Goal: Task Accomplishment & Management: Complete application form

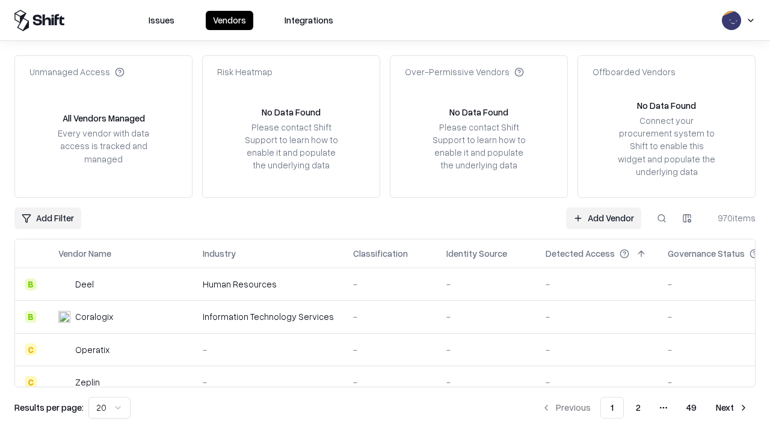
click at [604, 218] on link "Add Vendor" at bounding box center [603, 219] width 75 height 22
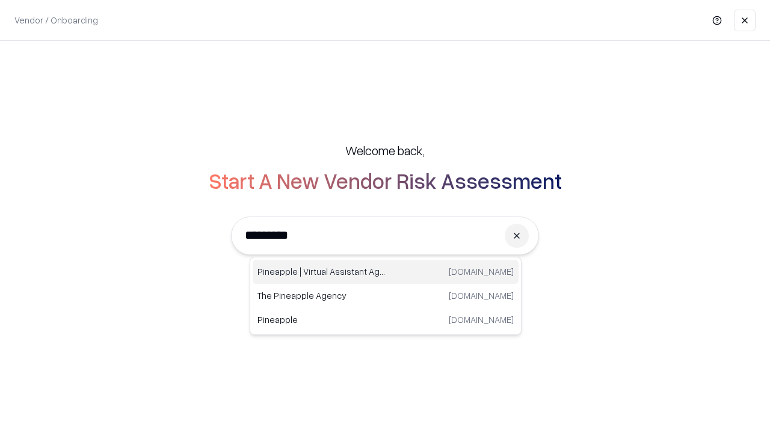
click at [386, 272] on div "Pineapple | Virtual Assistant Agency [DOMAIN_NAME]" at bounding box center [386, 272] width 266 height 24
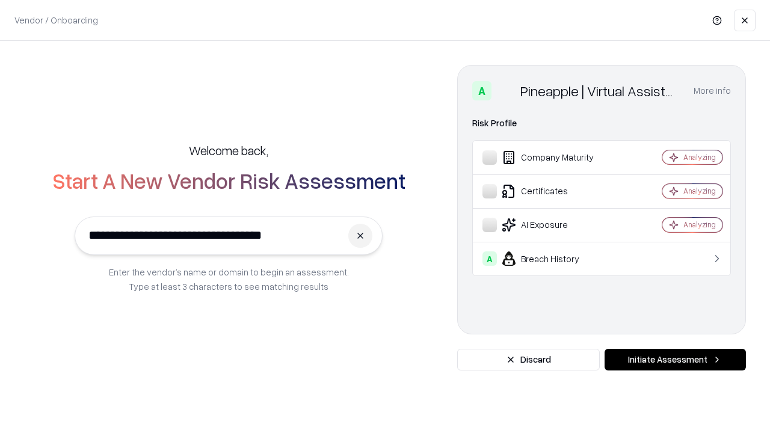
type input "**********"
click at [675, 360] on button "Initiate Assessment" at bounding box center [675, 360] width 141 height 22
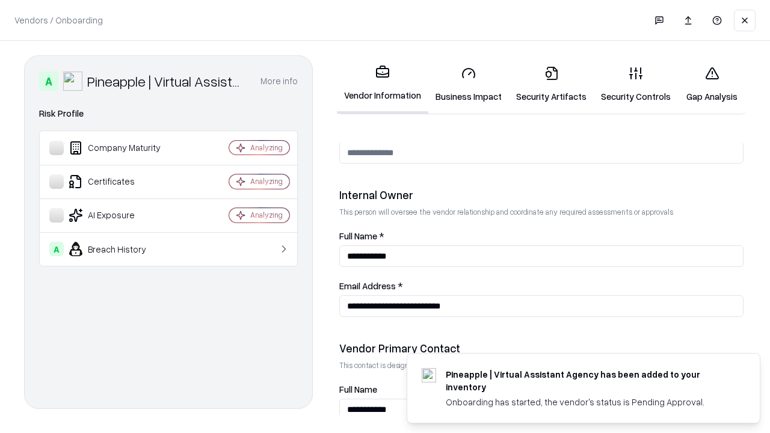
scroll to position [623, 0]
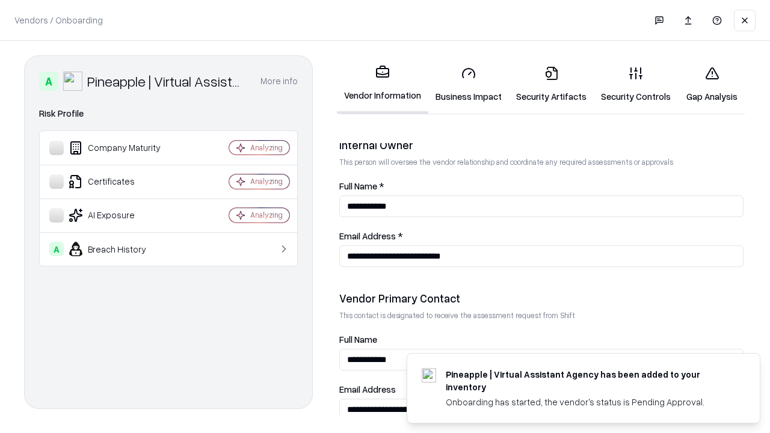
click at [469, 84] on link "Business Impact" at bounding box center [468, 85] width 81 height 56
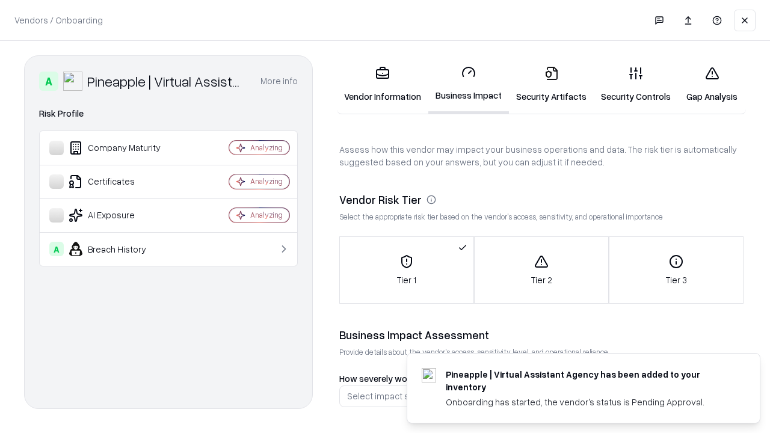
click at [551, 84] on link "Security Artifacts" at bounding box center [551, 85] width 85 height 56
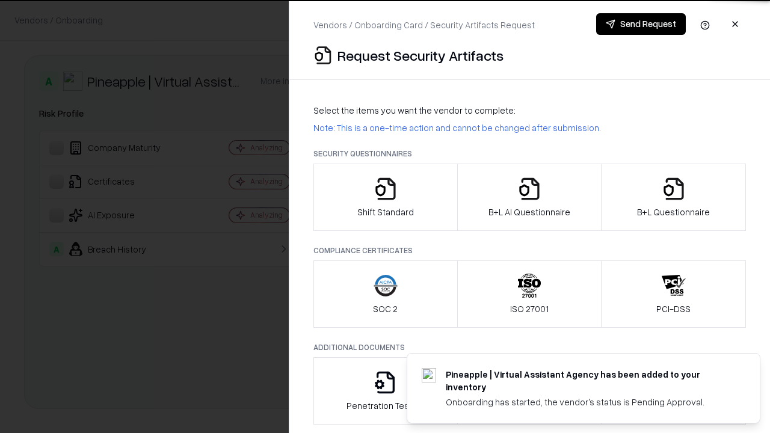
click at [385, 197] on icon "button" at bounding box center [386, 189] width 24 height 24
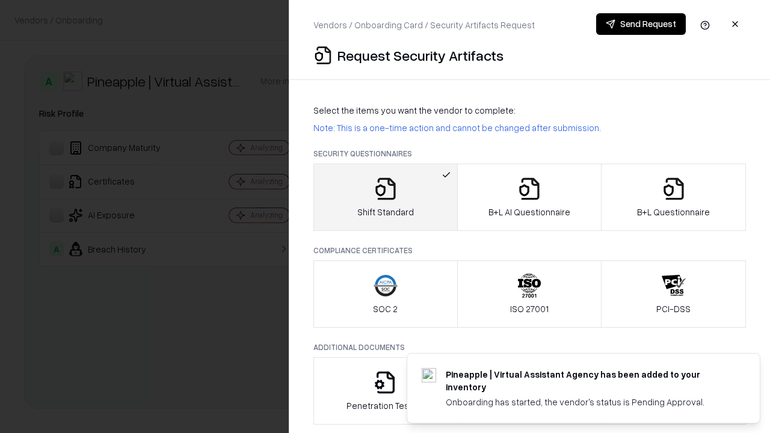
click at [641, 24] on button "Send Request" at bounding box center [641, 24] width 90 height 22
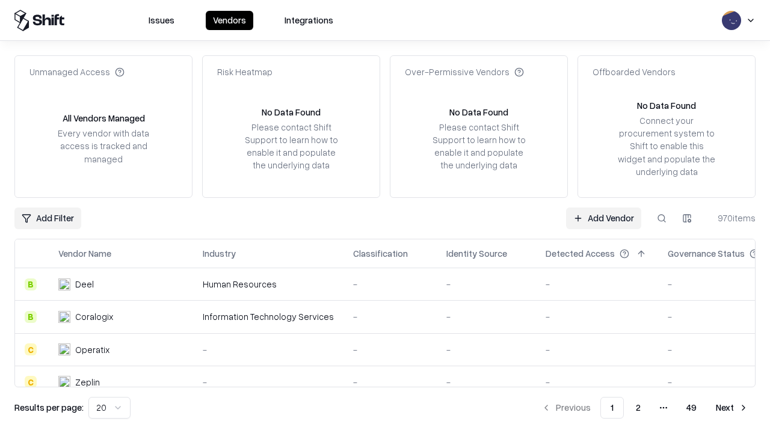
click at [662, 218] on button at bounding box center [662, 219] width 22 height 22
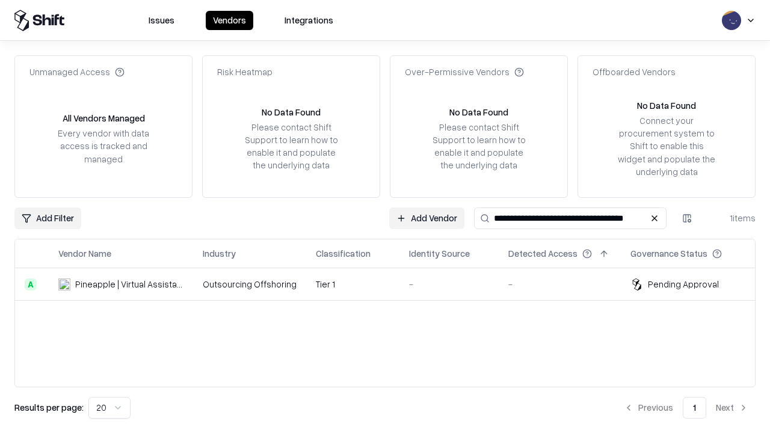
type input "**********"
click at [392, 284] on td "Tier 1" at bounding box center [352, 284] width 93 height 32
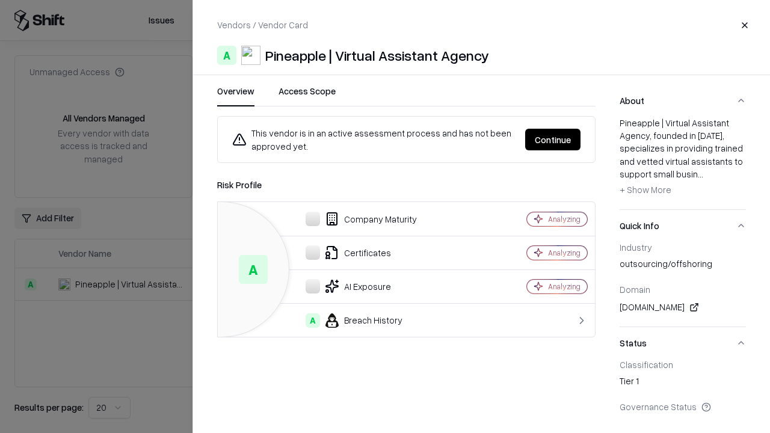
click at [553, 140] on button "Continue" at bounding box center [552, 140] width 55 height 22
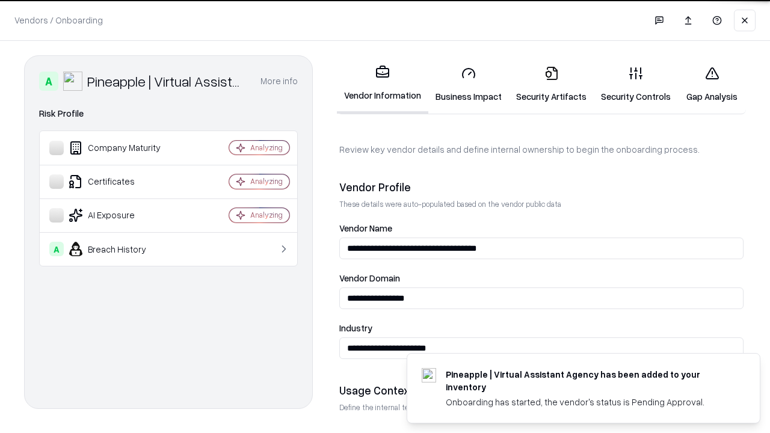
click at [551, 84] on link "Security Artifacts" at bounding box center [551, 85] width 85 height 56
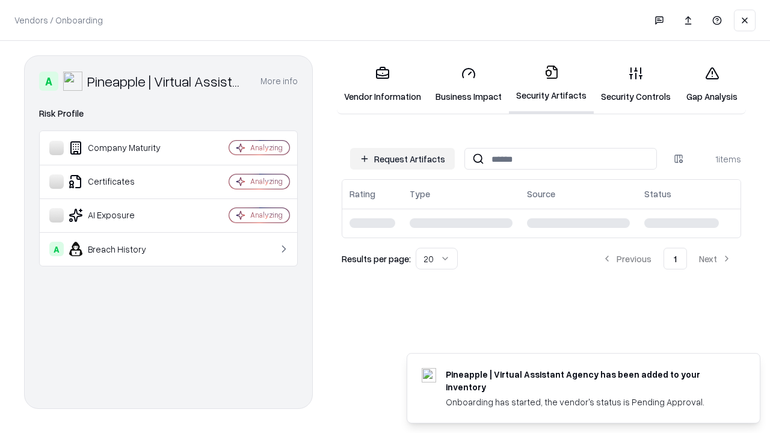
click at [636, 84] on link "Security Controls" at bounding box center [636, 85] width 84 height 56
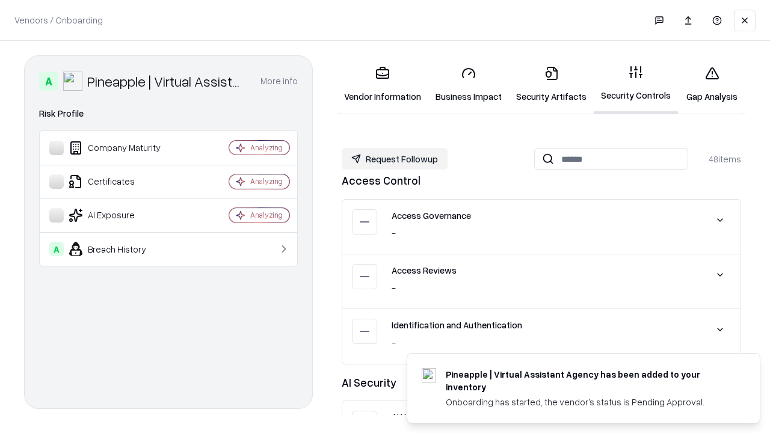
click at [395, 159] on button "Request Followup" at bounding box center [395, 159] width 106 height 22
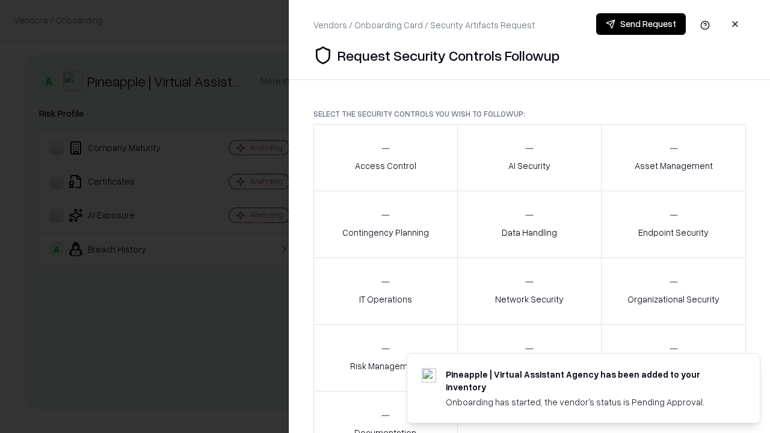
click at [385, 158] on div "Access Control" at bounding box center [385, 157] width 61 height 29
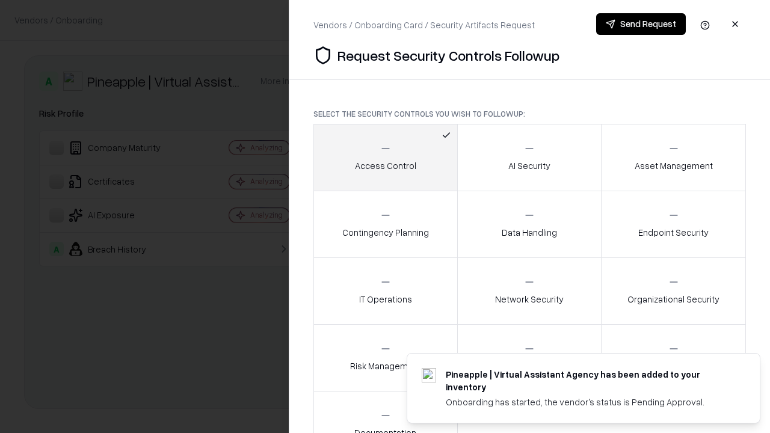
click at [641, 24] on button "Send Request" at bounding box center [641, 24] width 90 height 22
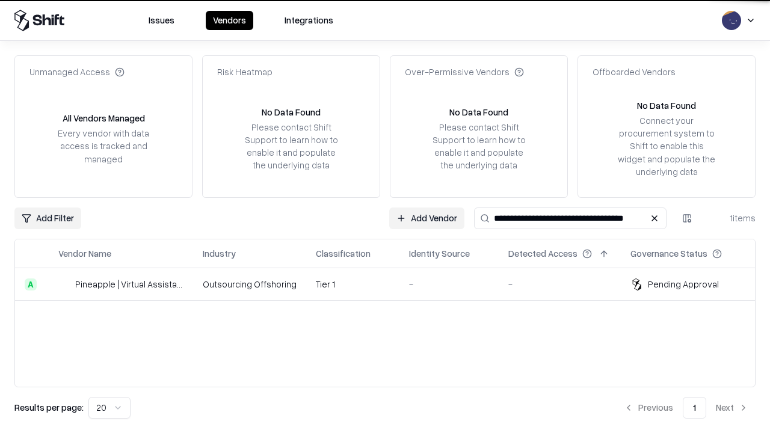
type input "**********"
click at [392, 284] on td "Tier 1" at bounding box center [352, 284] width 93 height 32
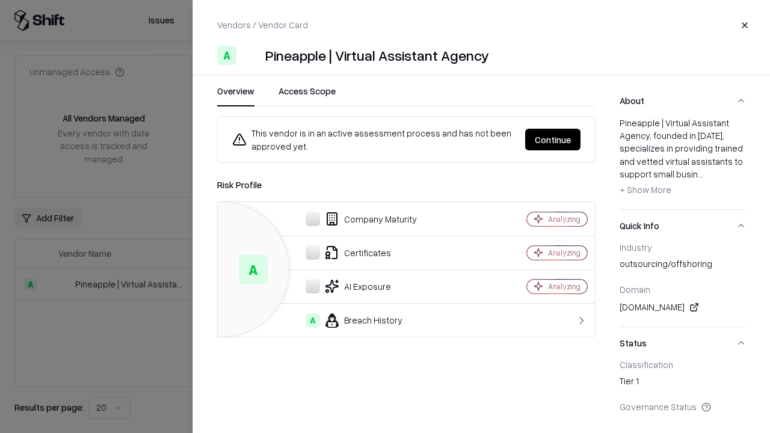
click at [553, 140] on button "Continue" at bounding box center [552, 140] width 55 height 22
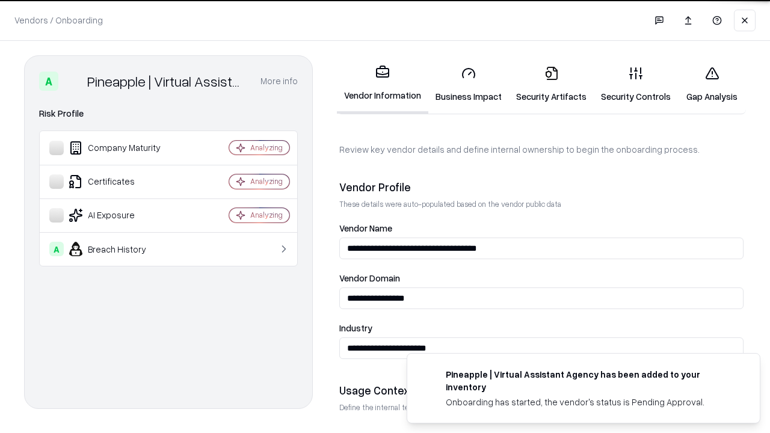
click at [712, 84] on link "Gap Analysis" at bounding box center [712, 85] width 68 height 56
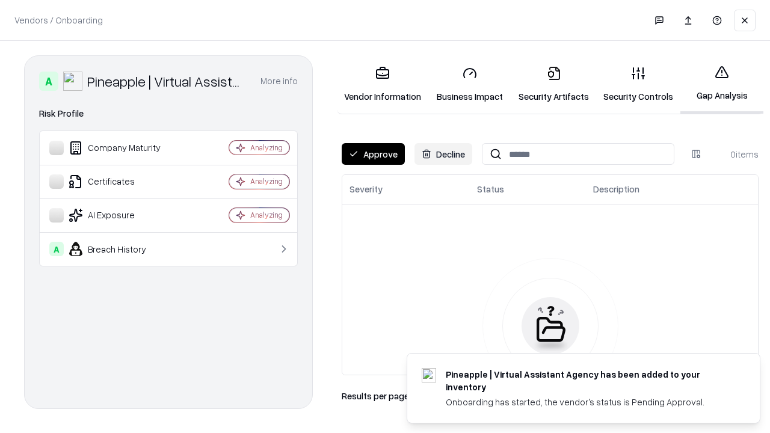
click at [373, 154] on button "Approve" at bounding box center [373, 154] width 63 height 22
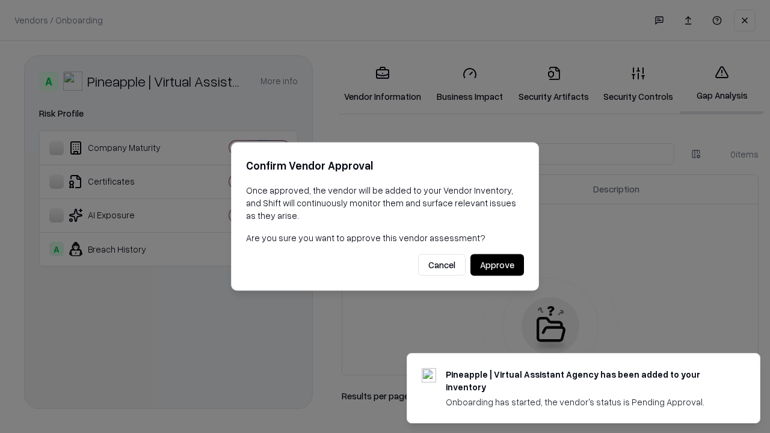
click at [497, 265] on button "Approve" at bounding box center [498, 266] width 54 height 22
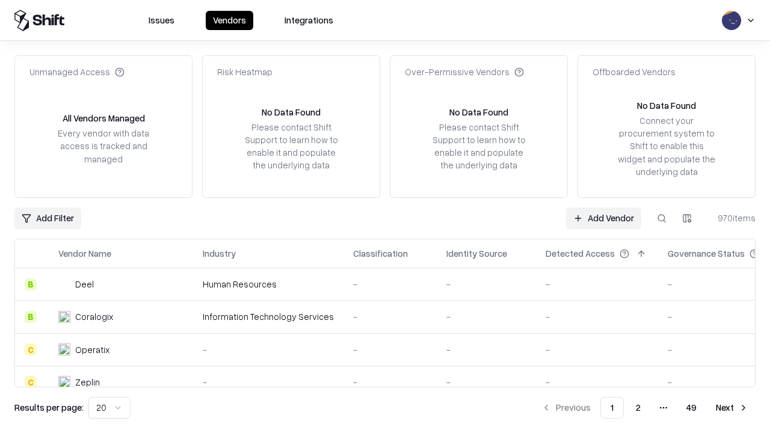
type input "**********"
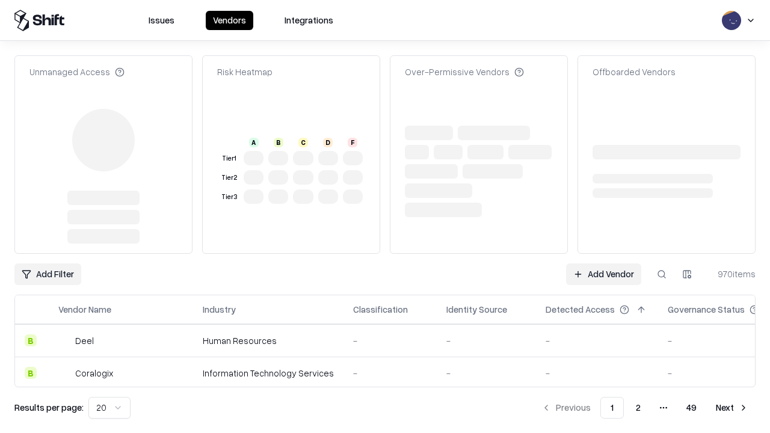
click at [604, 264] on link "Add Vendor" at bounding box center [603, 275] width 75 height 22
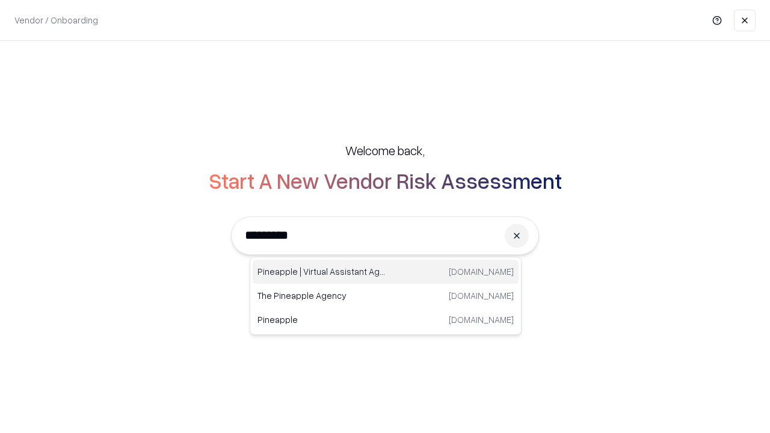
click at [386, 272] on div "Pineapple | Virtual Assistant Agency [DOMAIN_NAME]" at bounding box center [386, 272] width 266 height 24
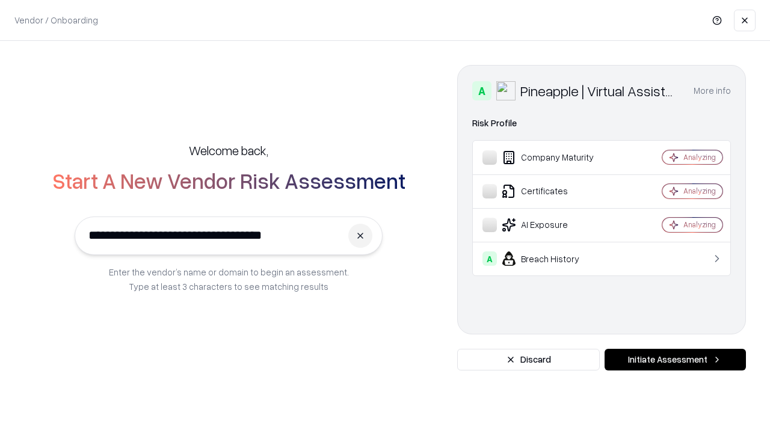
type input "**********"
click at [675, 360] on button "Initiate Assessment" at bounding box center [675, 360] width 141 height 22
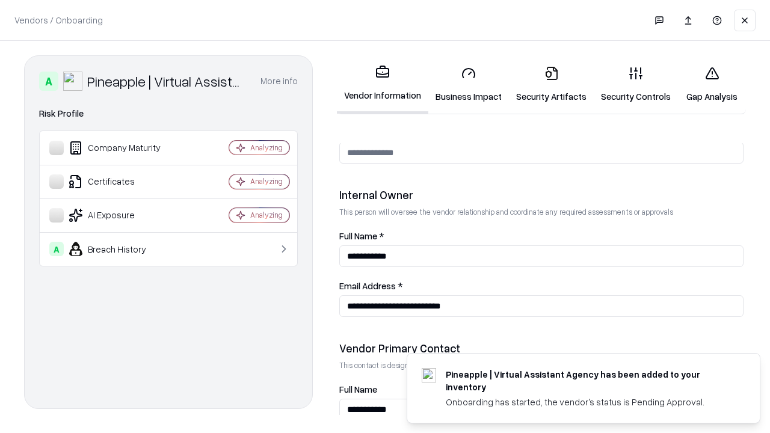
scroll to position [623, 0]
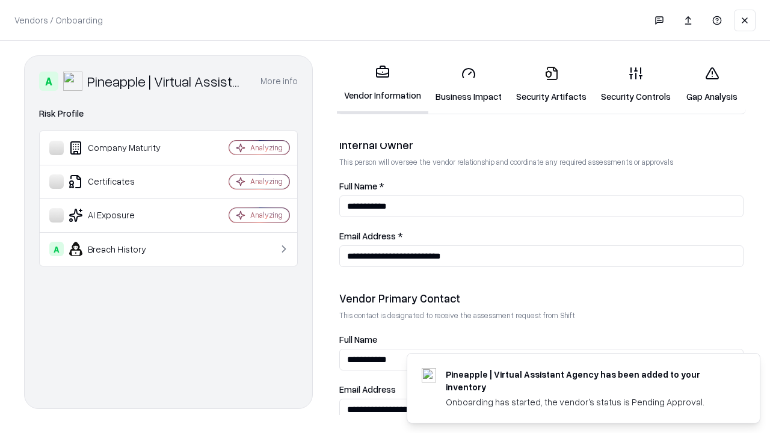
click at [712, 84] on link "Gap Analysis" at bounding box center [712, 85] width 68 height 56
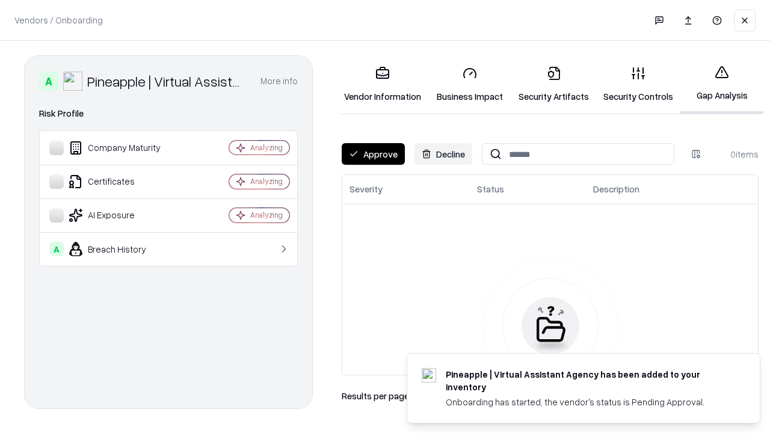
click at [373, 154] on button "Approve" at bounding box center [373, 154] width 63 height 22
